Goal: Find specific page/section: Find specific page/section

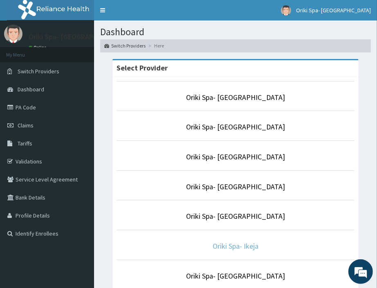
click at [230, 250] on link "Oriki Spa- Ikeja" at bounding box center [236, 245] width 46 height 9
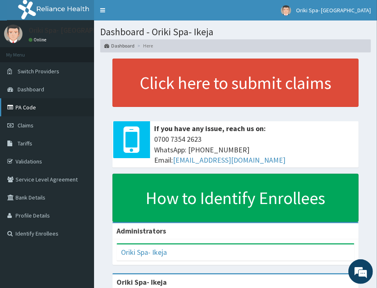
click at [34, 104] on link "PA Code" at bounding box center [47, 107] width 94 height 18
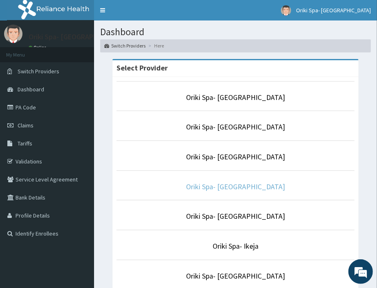
click at [218, 186] on link "Oriki Spa- [GEOGRAPHIC_DATA]" at bounding box center [235, 186] width 99 height 9
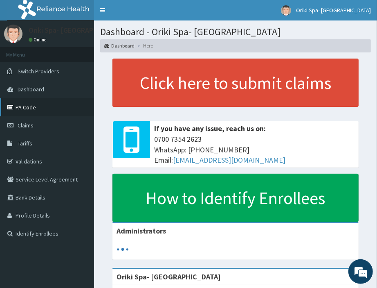
click at [20, 103] on link "PA Code" at bounding box center [47, 107] width 94 height 18
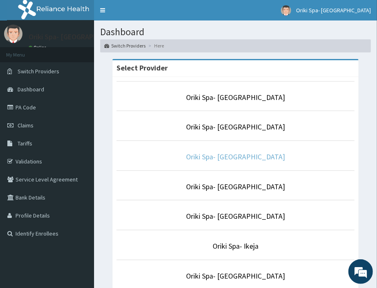
click at [241, 155] on link "Oriki Spa- [GEOGRAPHIC_DATA]" at bounding box center [235, 156] width 99 height 9
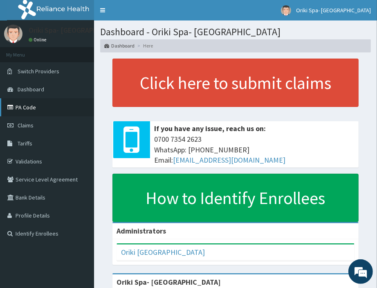
click at [34, 105] on link "PA Code" at bounding box center [47, 107] width 94 height 18
